Goal: Communication & Community: Answer question/provide support

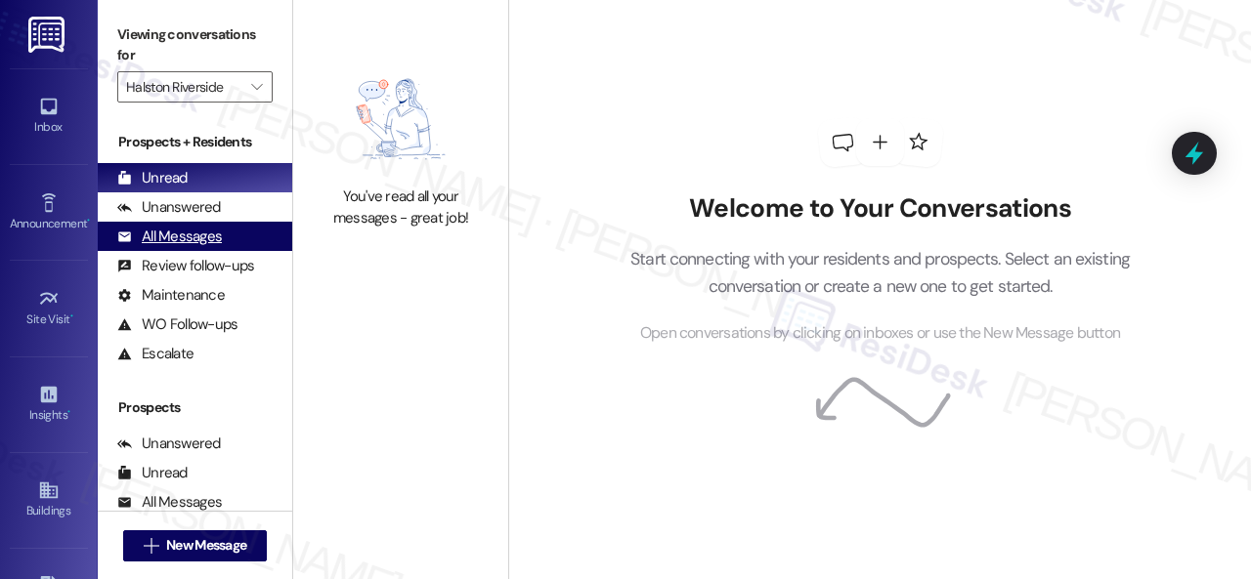
click at [180, 242] on div "All Messages" at bounding box center [169, 237] width 105 height 21
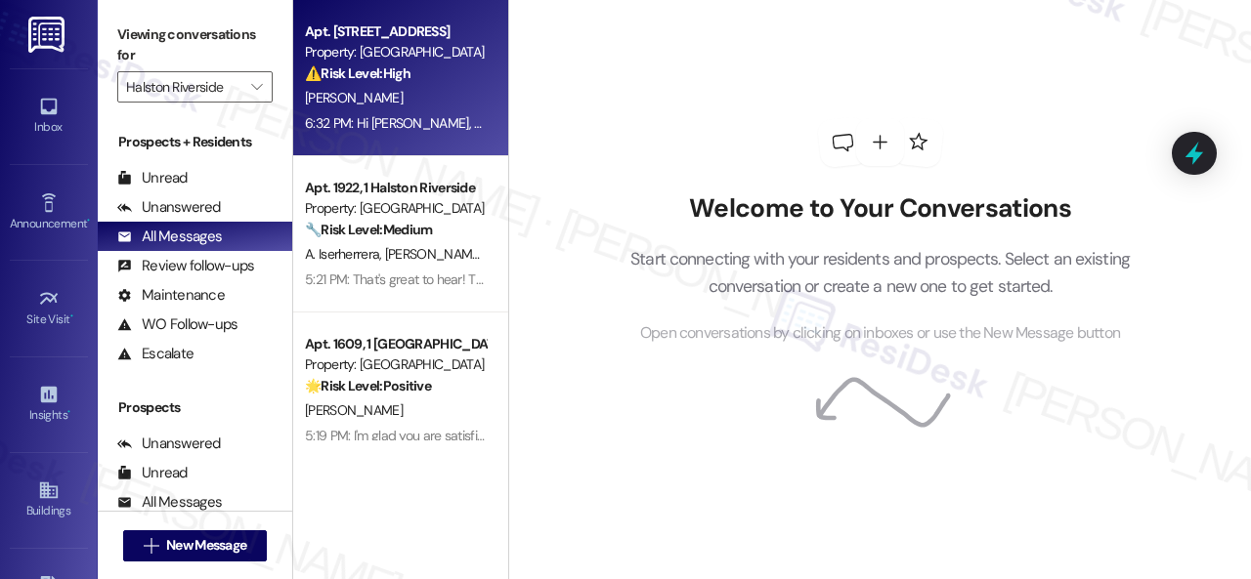
click at [446, 89] on div "[PERSON_NAME]" at bounding box center [395, 98] width 185 height 24
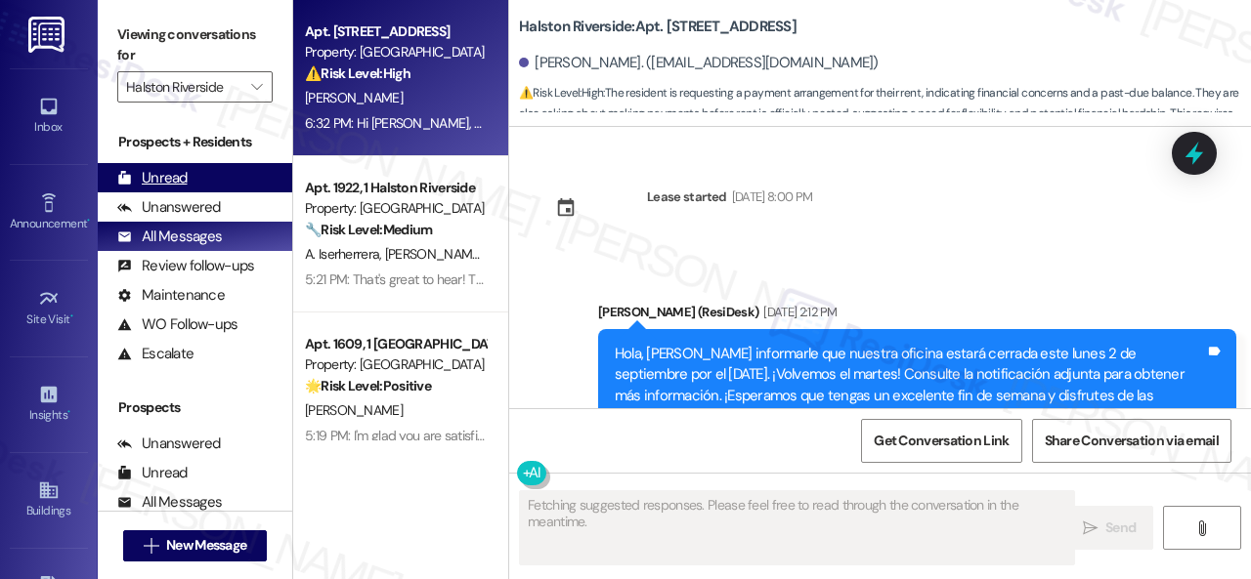
scroll to position [18181, 0]
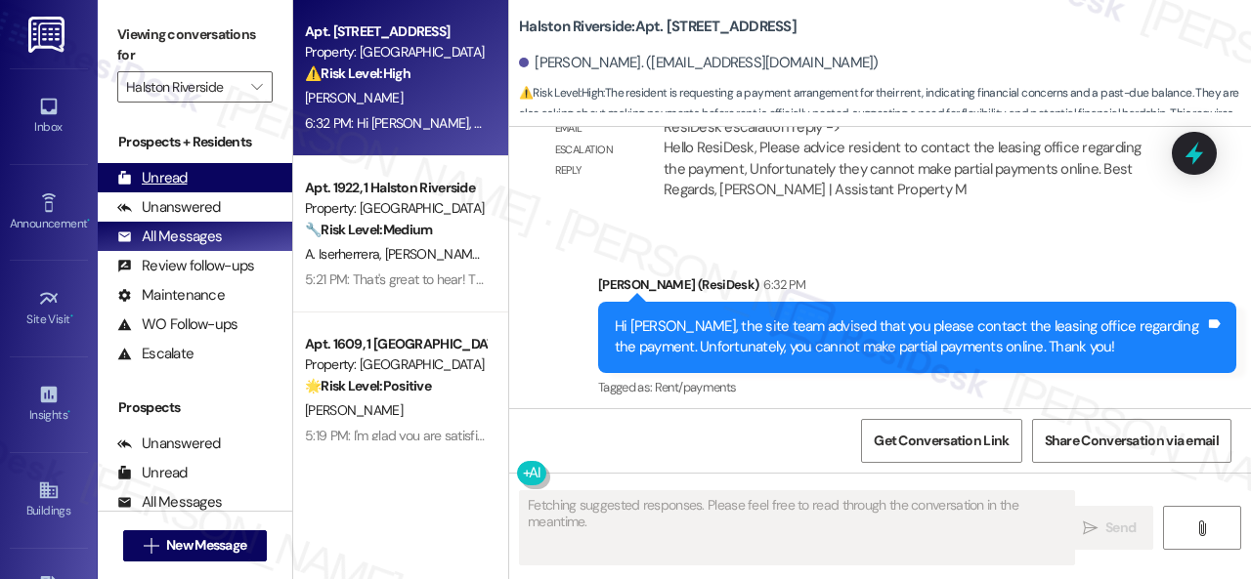
click at [157, 184] on div "Unread" at bounding box center [152, 178] width 70 height 21
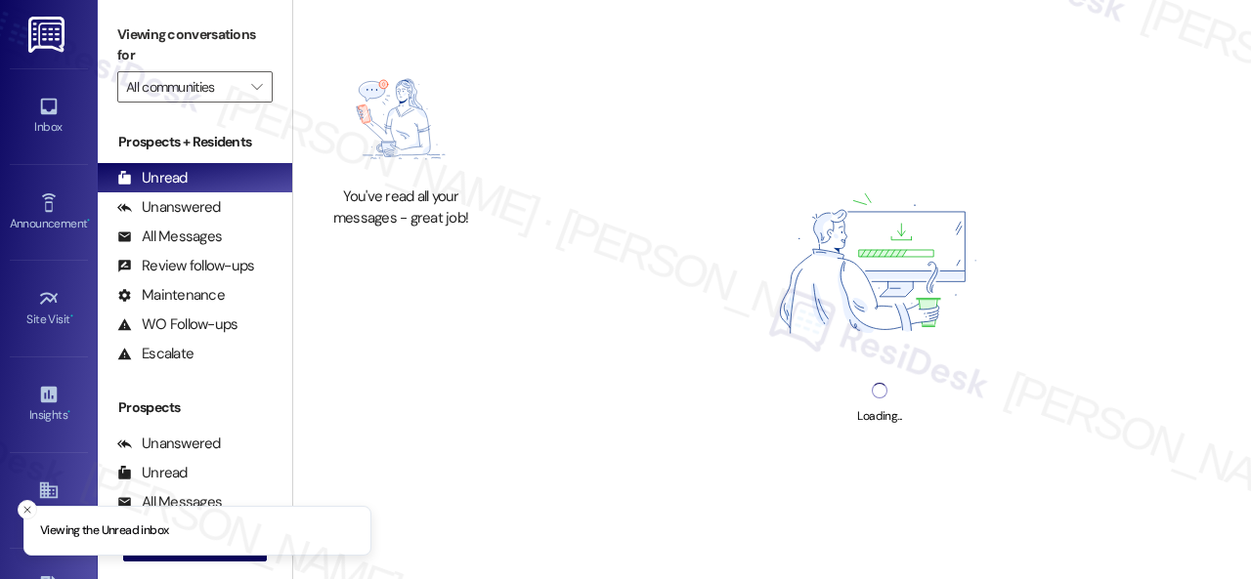
type input "Halston Riverside"
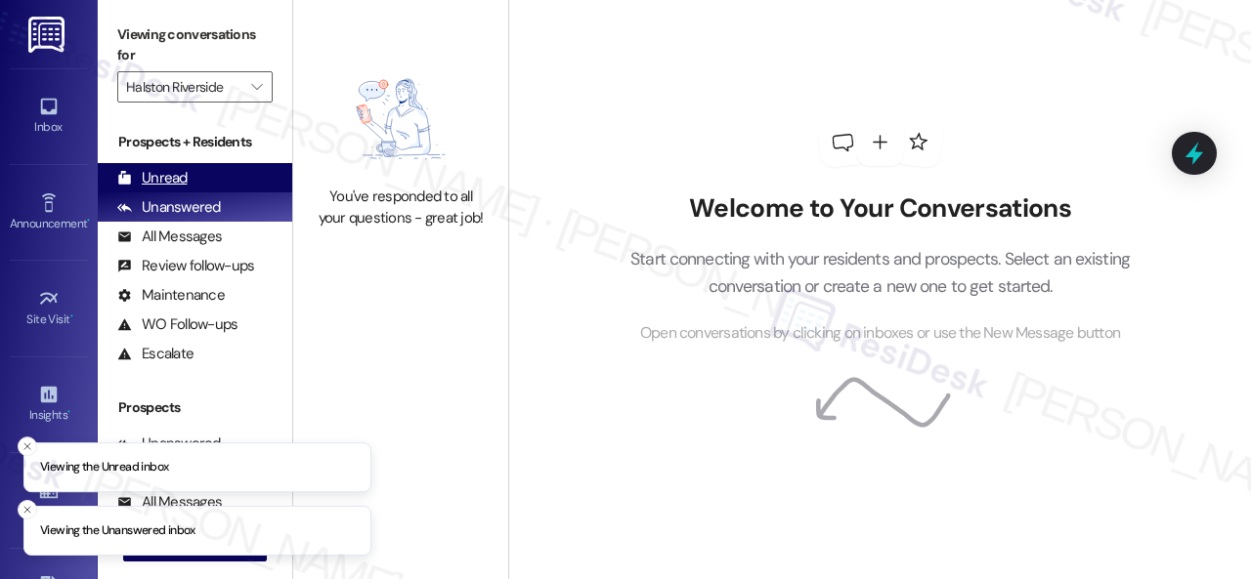
click at [174, 174] on div "Unread" at bounding box center [152, 178] width 70 height 21
